Goal: Task Accomplishment & Management: Manage account settings

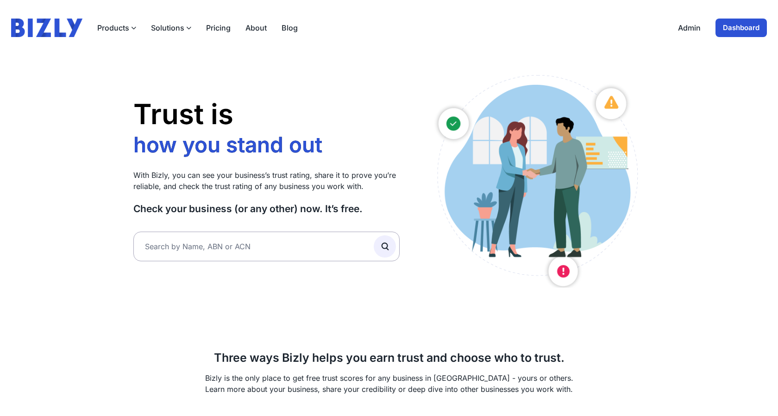
click at [737, 30] on link "Dashboard" at bounding box center [741, 28] width 51 height 19
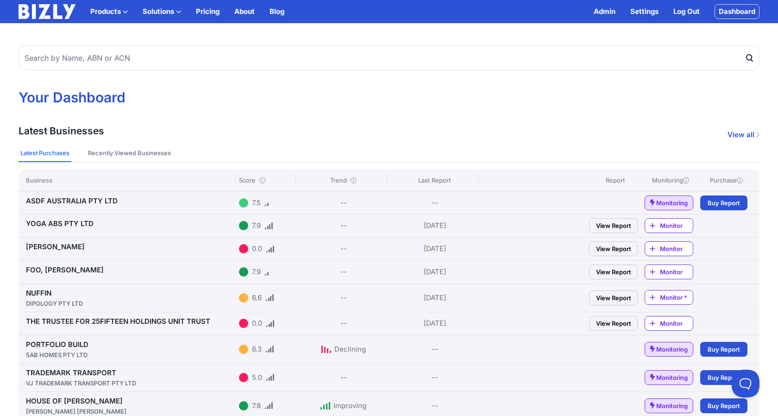
click at [677, 7] on link "Log Out" at bounding box center [686, 11] width 26 height 11
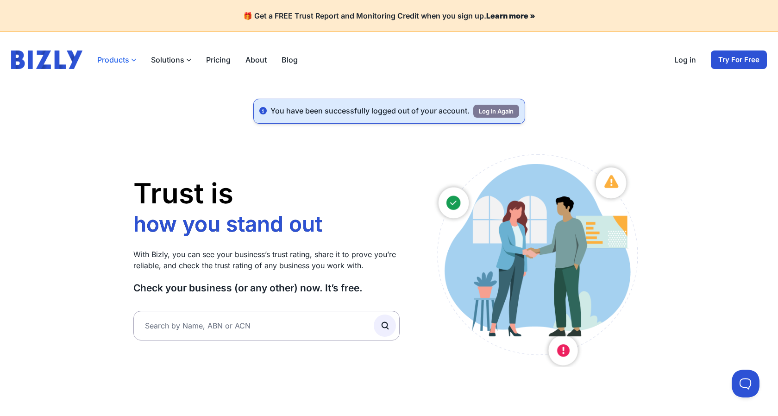
click at [121, 60] on button "Products" at bounding box center [116, 59] width 39 height 11
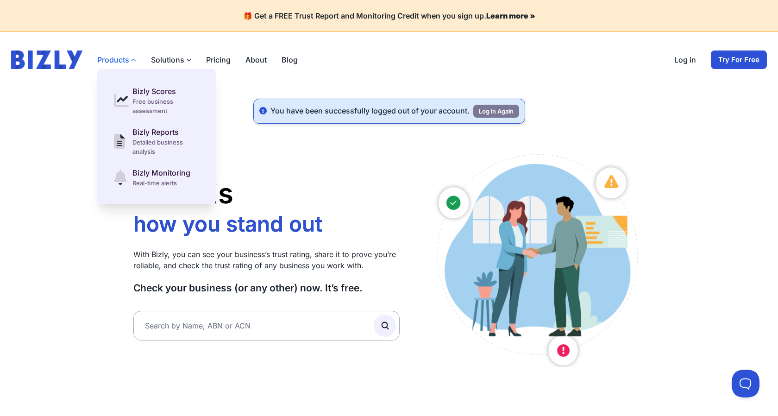
click at [121, 60] on button "Products" at bounding box center [116, 59] width 39 height 11
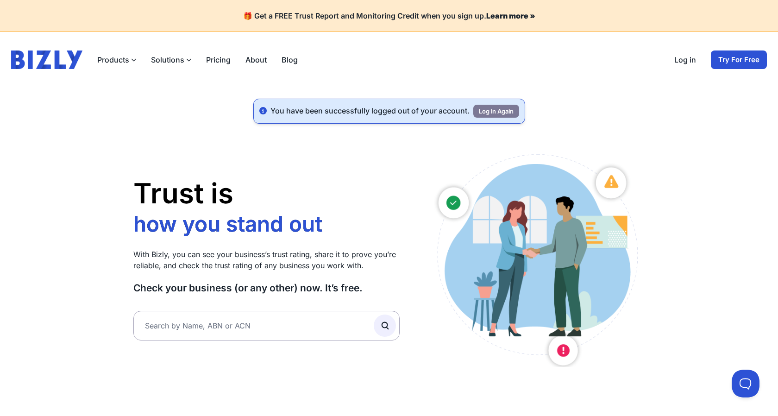
click at [183, 60] on button "Solutions" at bounding box center [171, 59] width 40 height 11
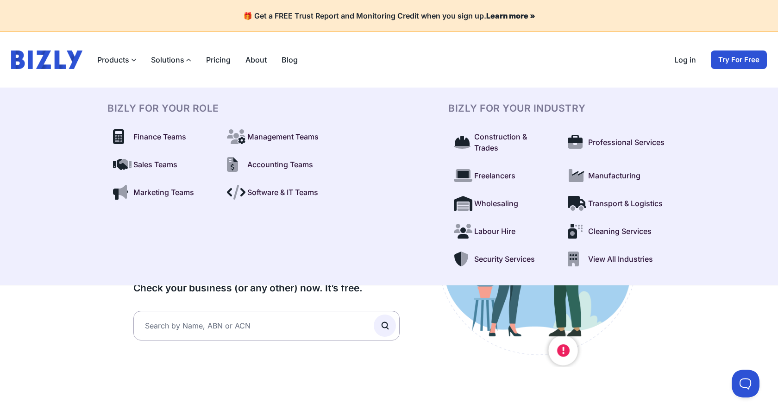
click at [184, 61] on button "Solutions" at bounding box center [171, 59] width 40 height 11
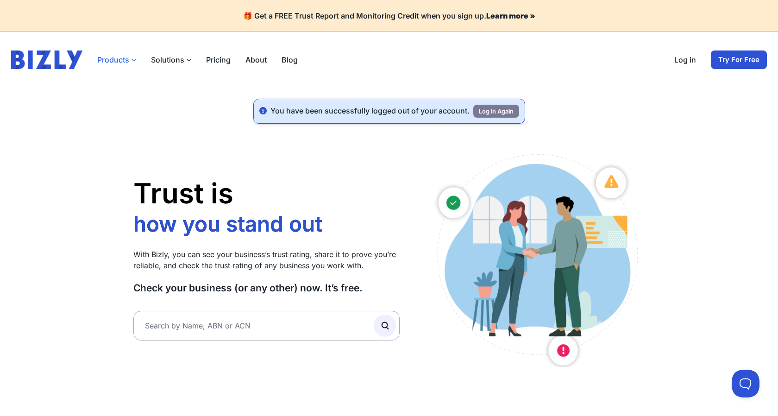
click at [115, 62] on button "Products" at bounding box center [116, 59] width 39 height 11
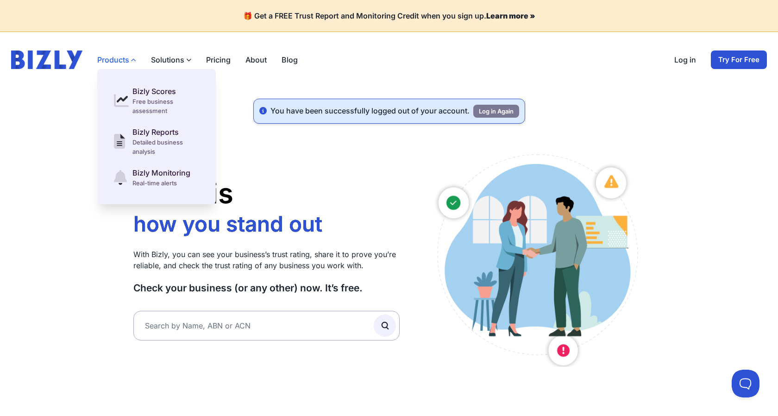
click at [115, 62] on button "Products" at bounding box center [116, 59] width 39 height 11
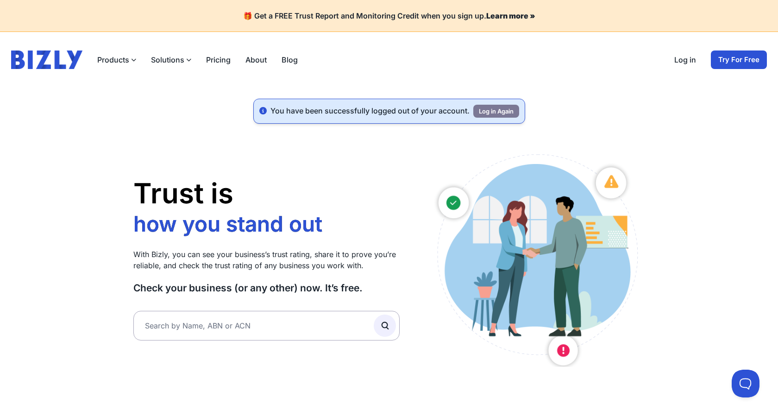
click at [171, 56] on button "Solutions" at bounding box center [171, 59] width 40 height 11
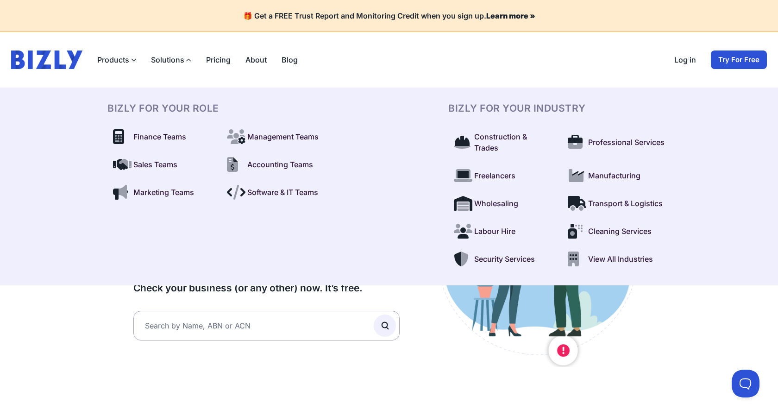
click at [170, 60] on button "Solutions" at bounding box center [171, 59] width 40 height 11
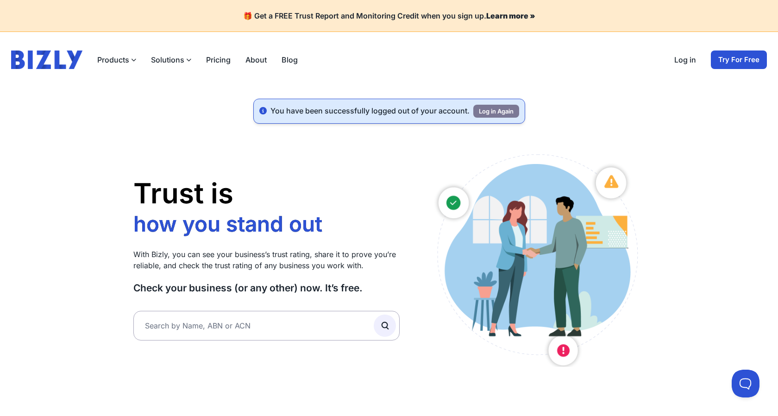
click at [170, 60] on button "Solutions" at bounding box center [171, 59] width 40 height 11
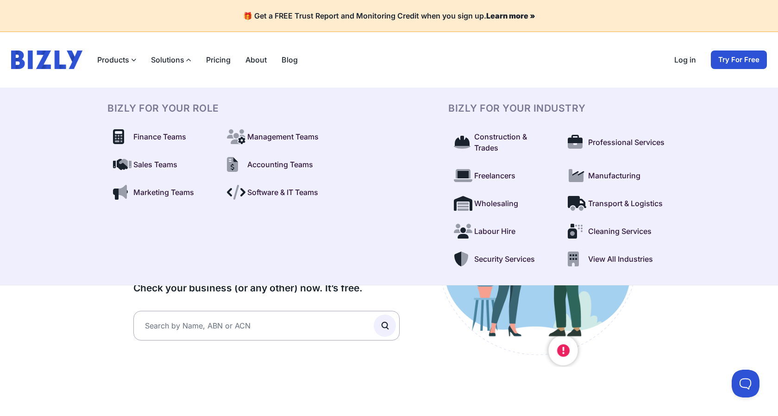
click at [625, 66] on div "Products Bizly Scores Free business assessment Bizly Reports Detailed business …" at bounding box center [389, 59] width 756 height 19
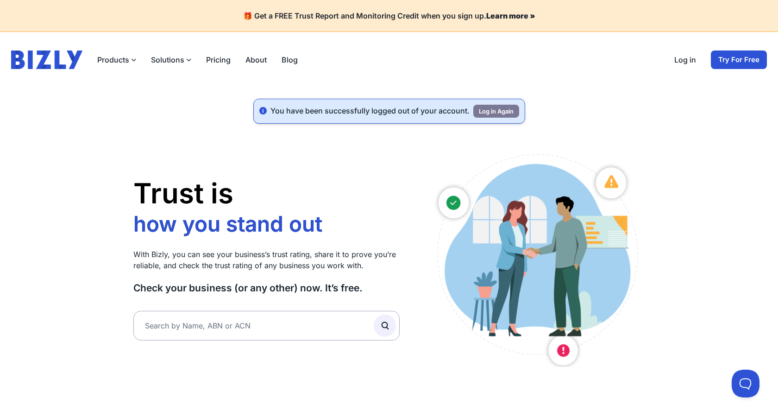
drag, startPoint x: 221, startPoint y: 13, endPoint x: 376, endPoint y: 7, distance: 154.8
click at [376, 7] on div "🎁 Get a FREE Trust Report and Monitoring Credit when you sign up. Learn more »" at bounding box center [389, 16] width 778 height 32
